Goal: Transaction & Acquisition: Purchase product/service

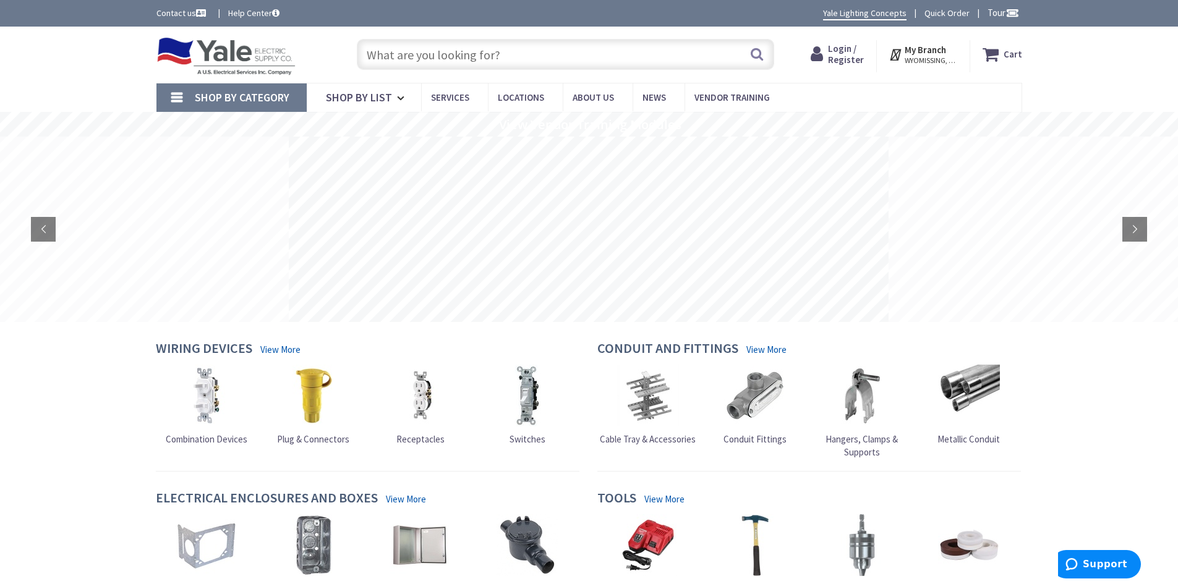
click at [390, 55] on input "text" at bounding box center [565, 54] width 417 height 31
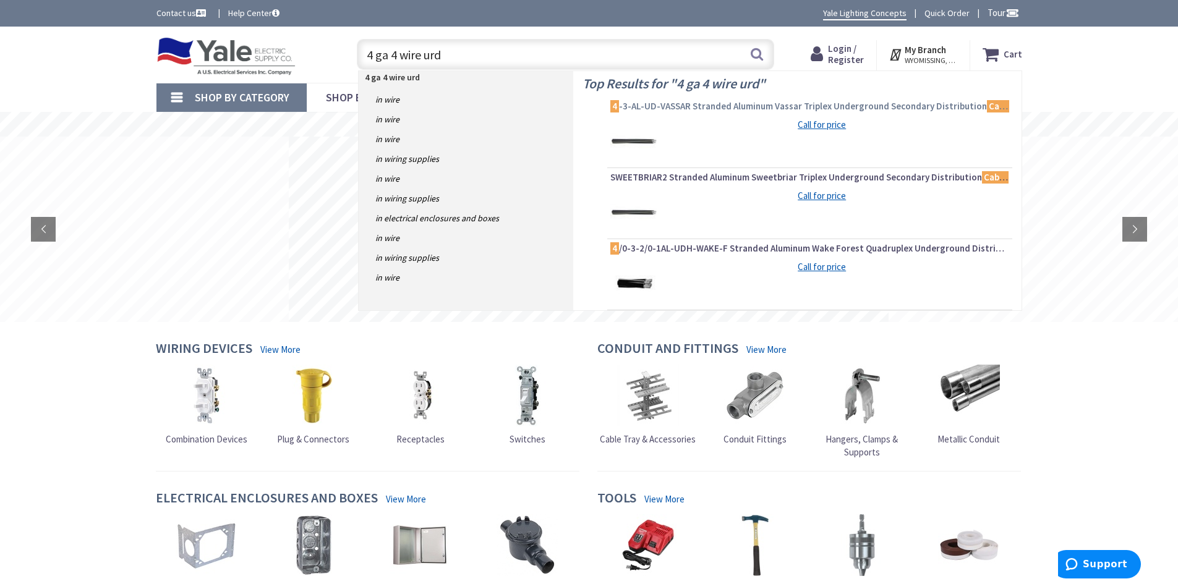
type input "4 ga 4 wire urd"
click at [671, 108] on span "4 -3-AL-UD-VASSAR Stranded Aluminum Vassar Triplex Underground Secondary Distri…" at bounding box center [809, 106] width 399 height 12
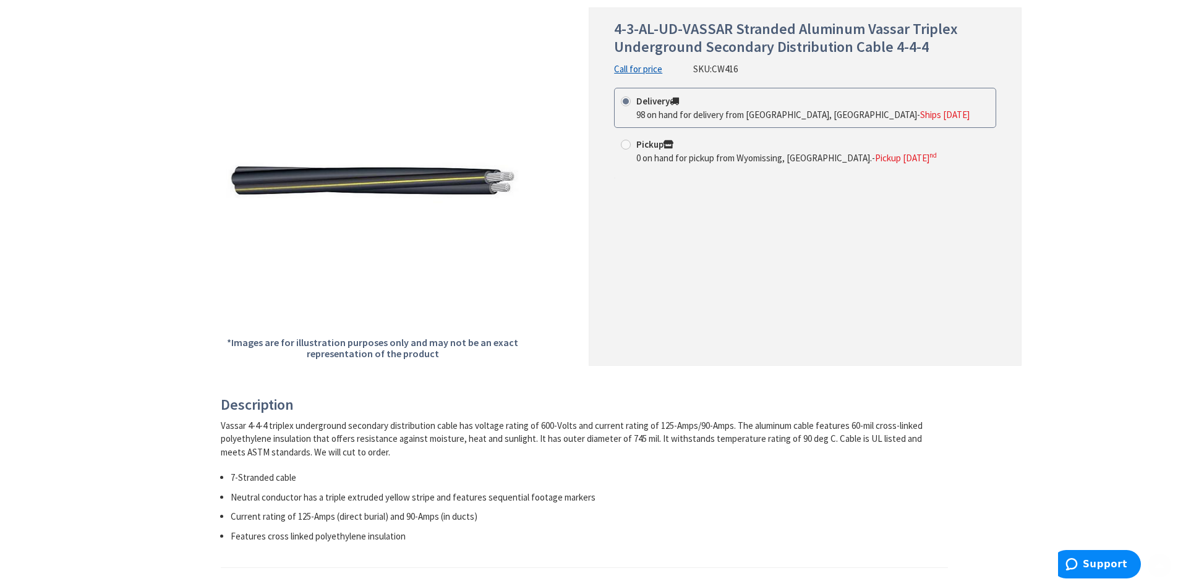
scroll to position [185, 0]
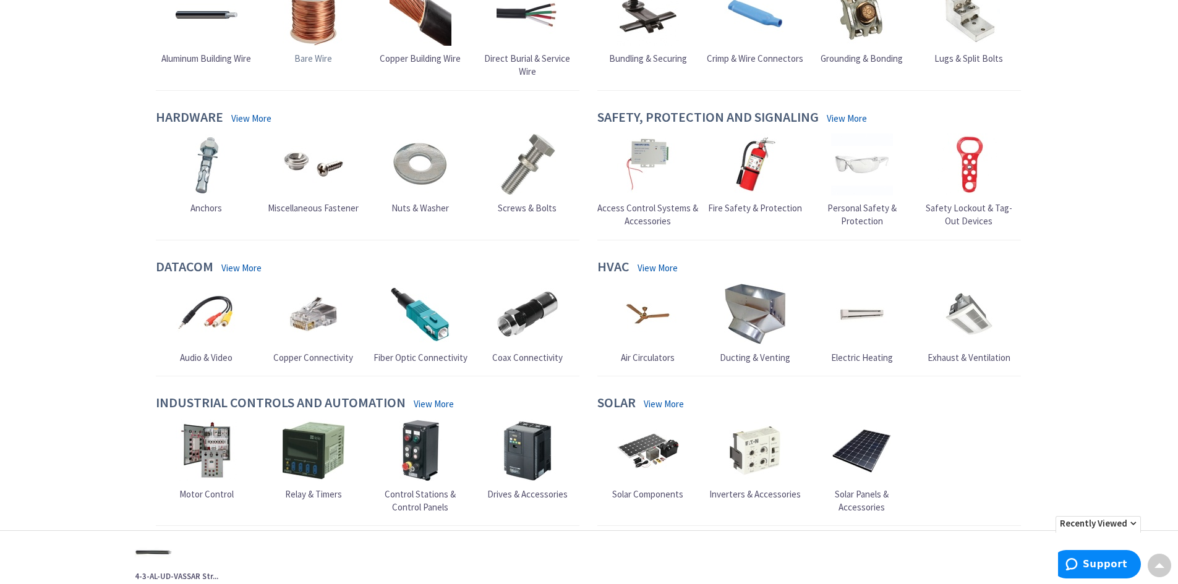
scroll to position [819, 0]
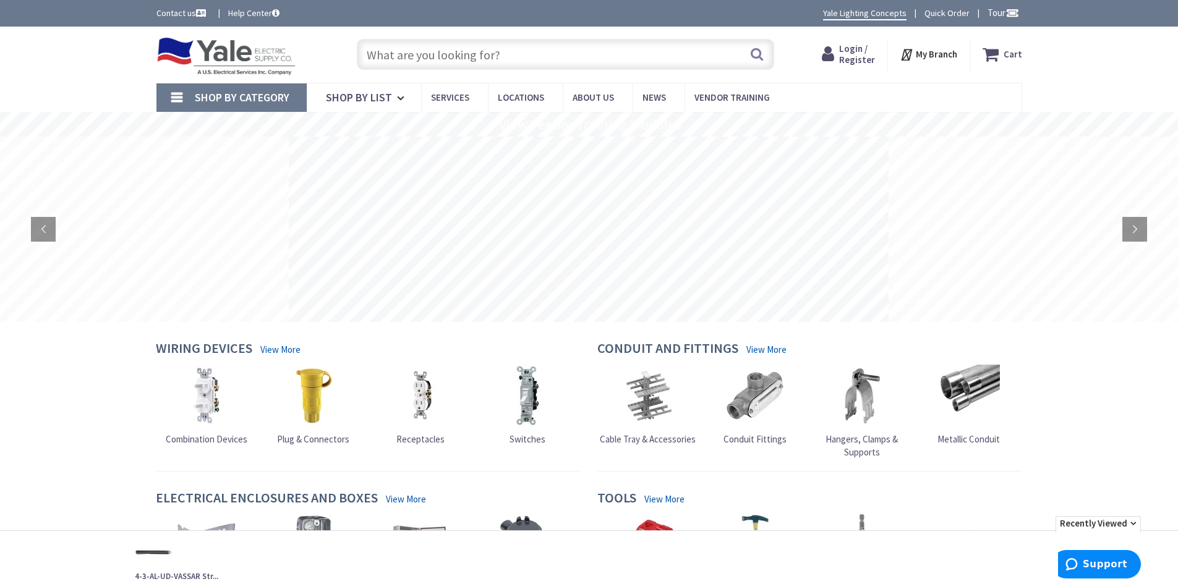
click at [390, 58] on input "text" at bounding box center [565, 54] width 417 height 31
click at [382, 51] on input "text" at bounding box center [565, 54] width 417 height 31
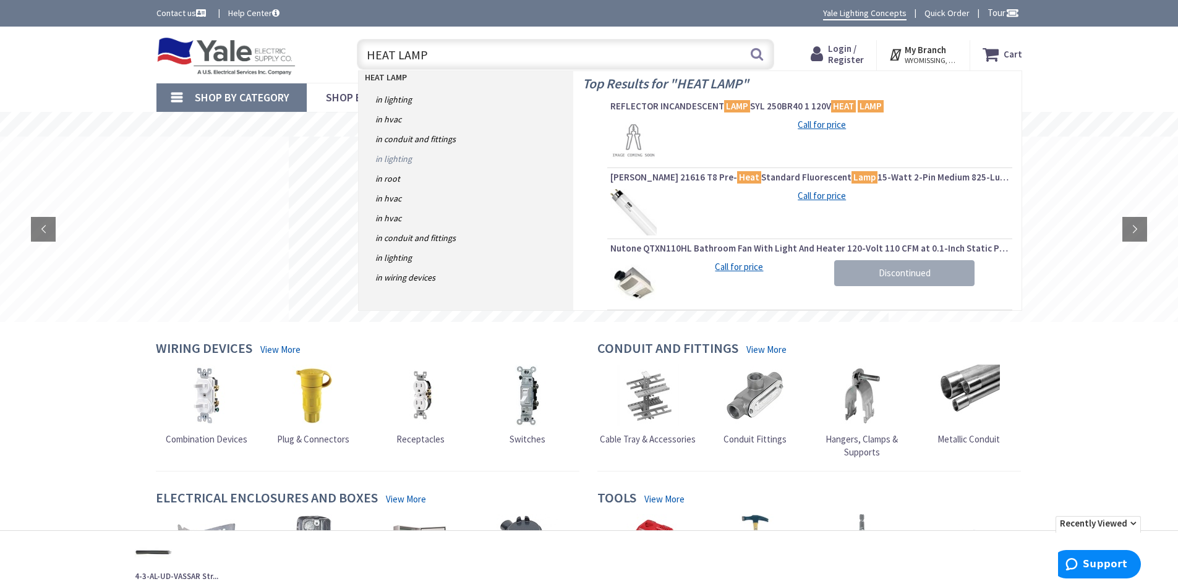
type input "HEAT LAMP"
click at [391, 160] on link "in Lighting" at bounding box center [466, 159] width 215 height 20
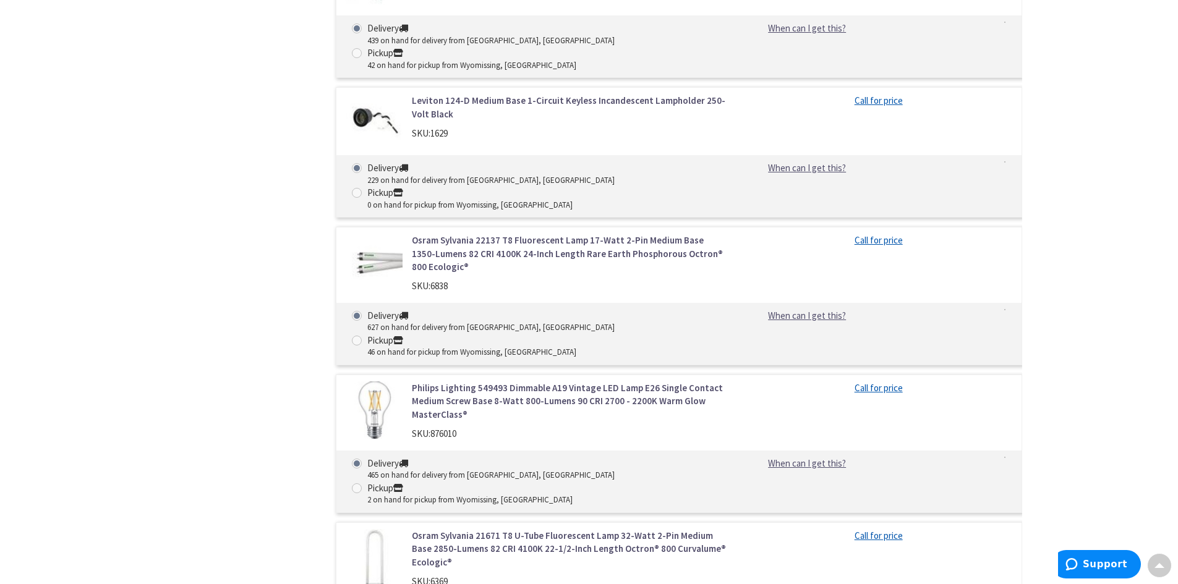
scroll to position [2226, 0]
